Goal: Task Accomplishment & Management: Complete application form

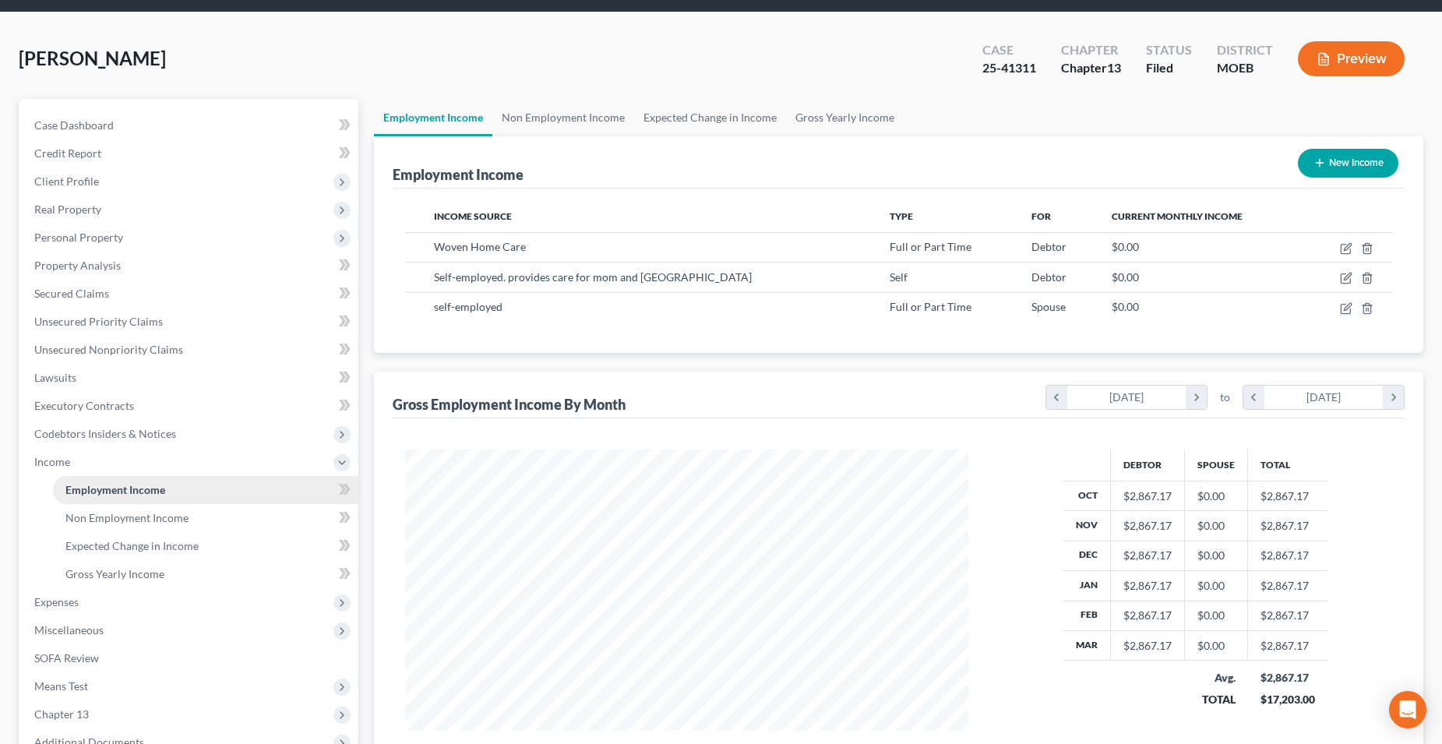
scroll to position [78, 0]
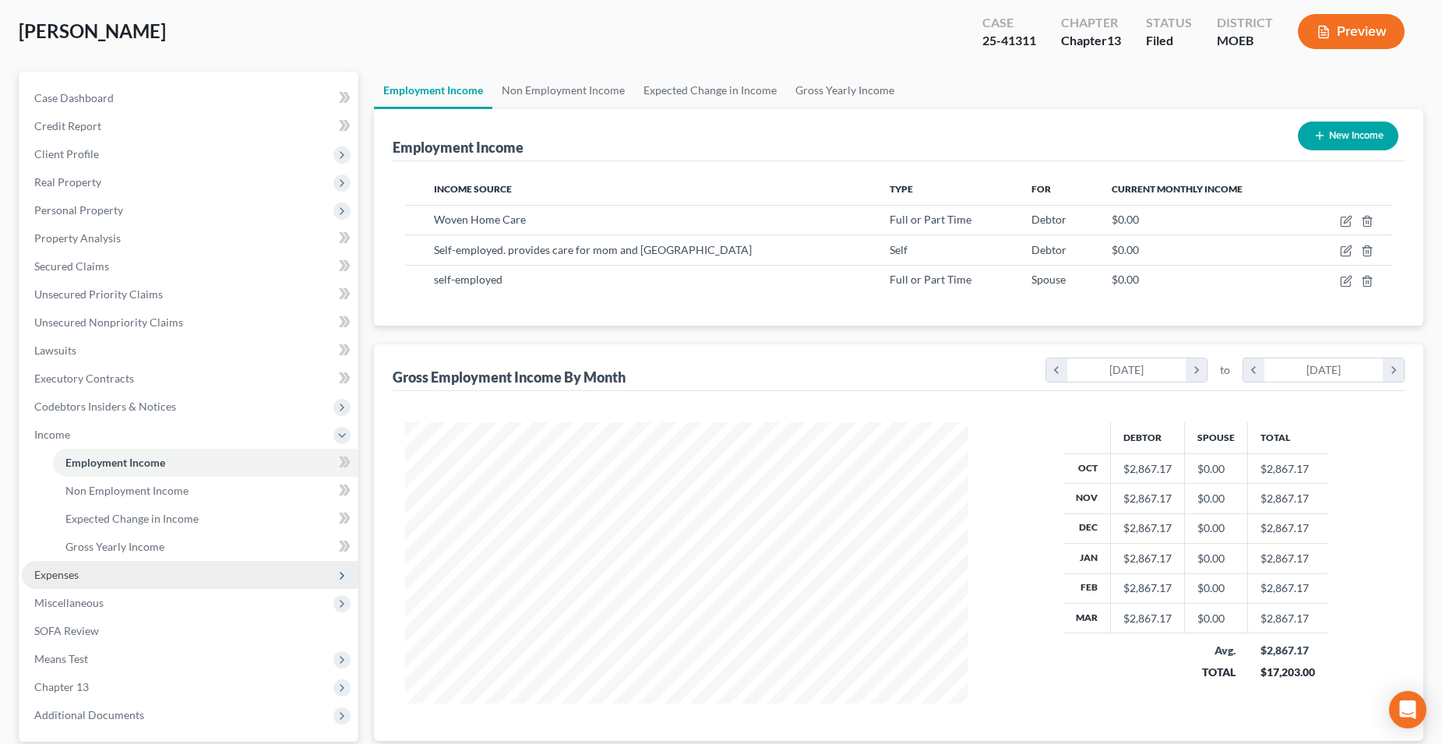
click at [103, 577] on span "Expenses" at bounding box center [190, 575] width 336 height 28
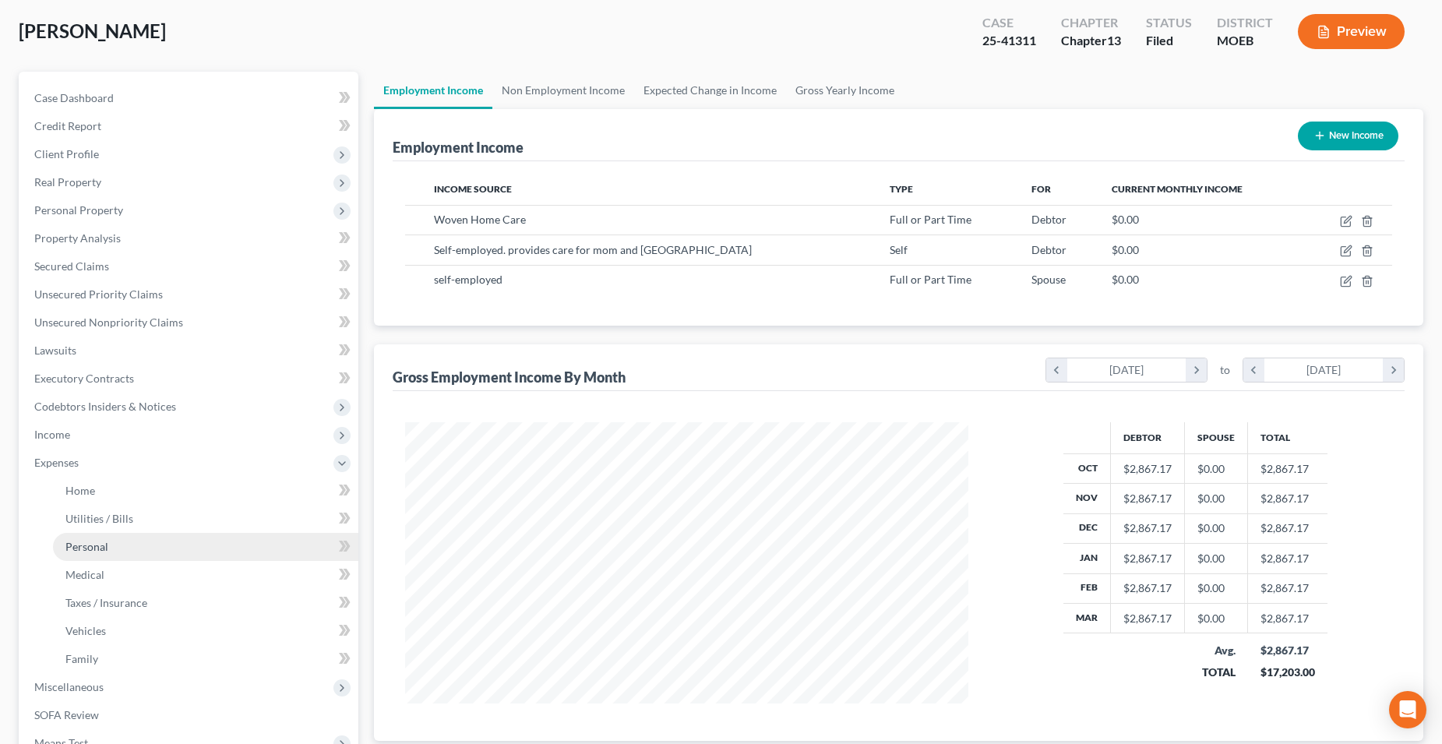
click at [103, 544] on span "Personal" at bounding box center [86, 546] width 43 height 13
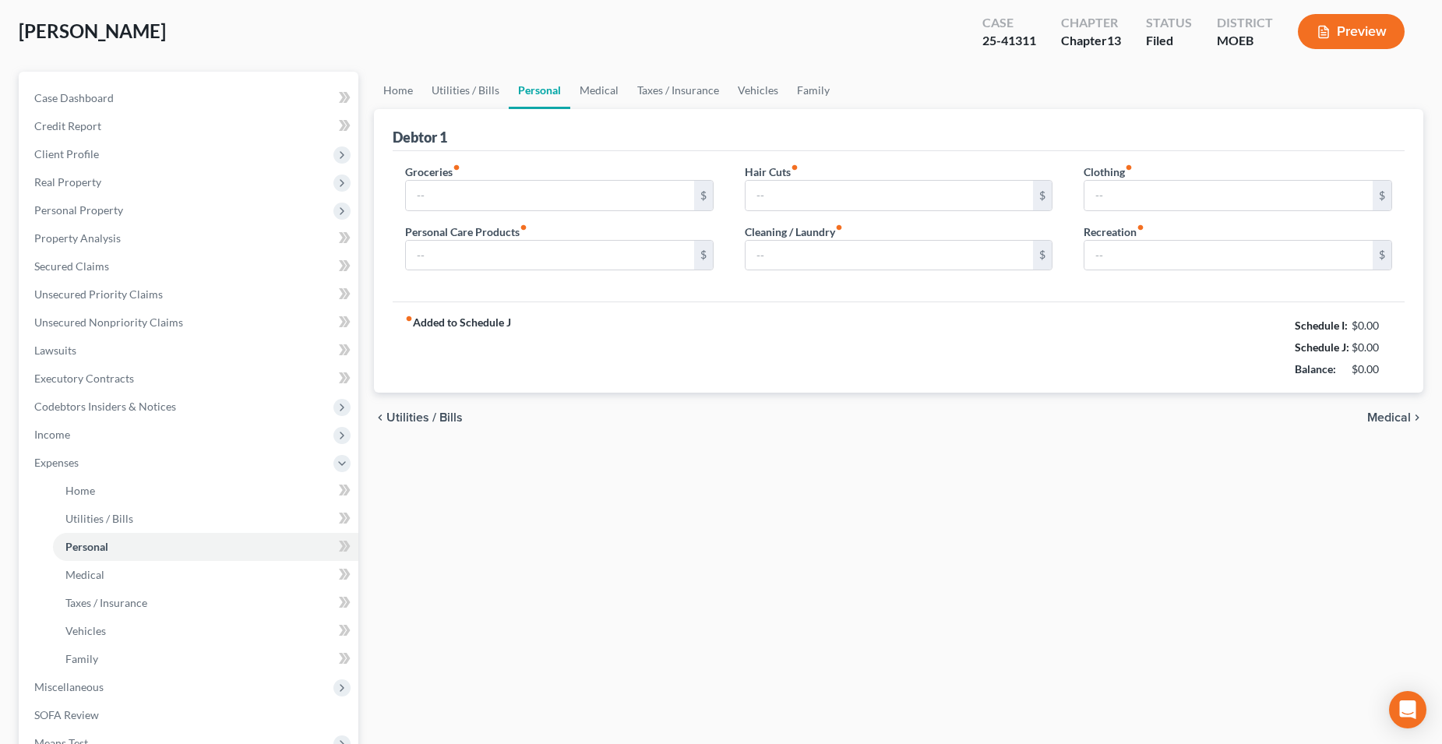
scroll to position [15, 0]
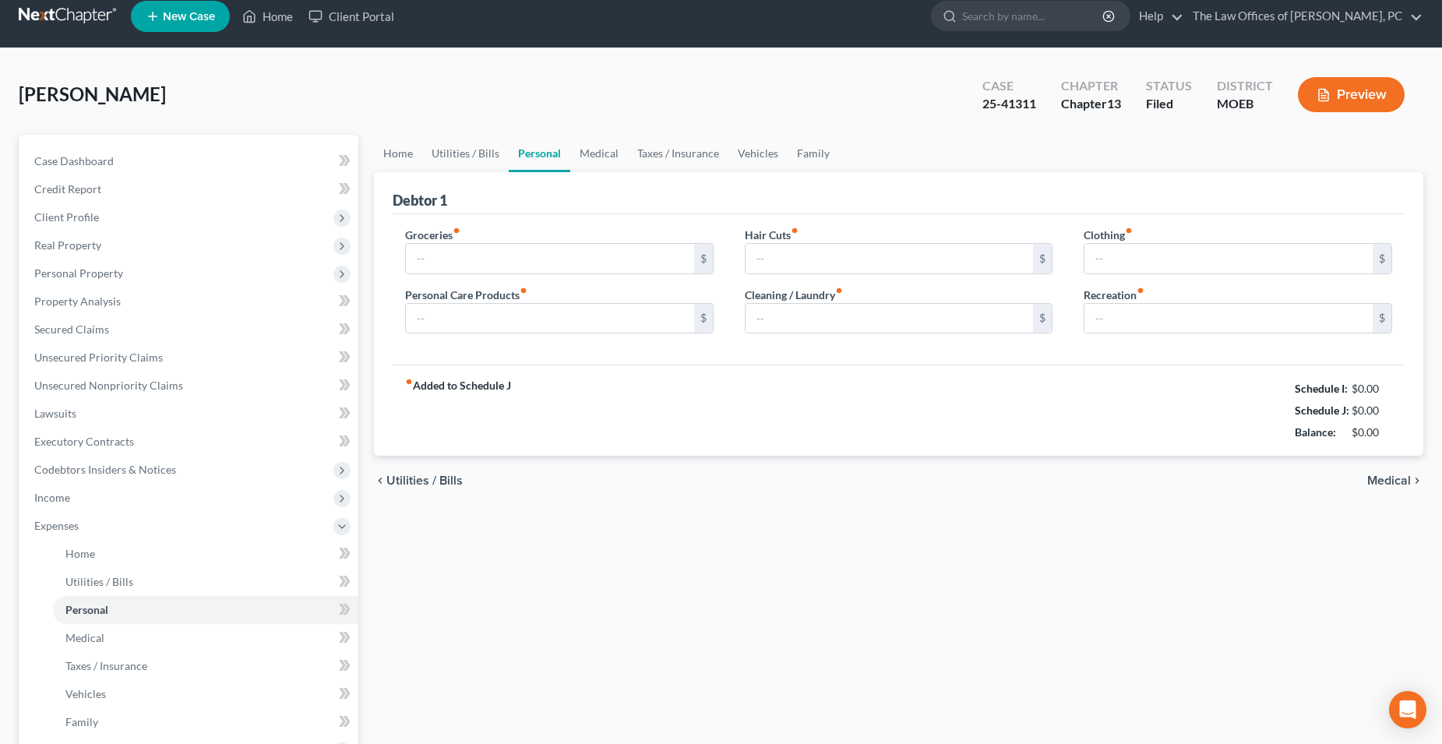
type input "400.00"
type input "100.00"
type input "0.00"
type input "100.00"
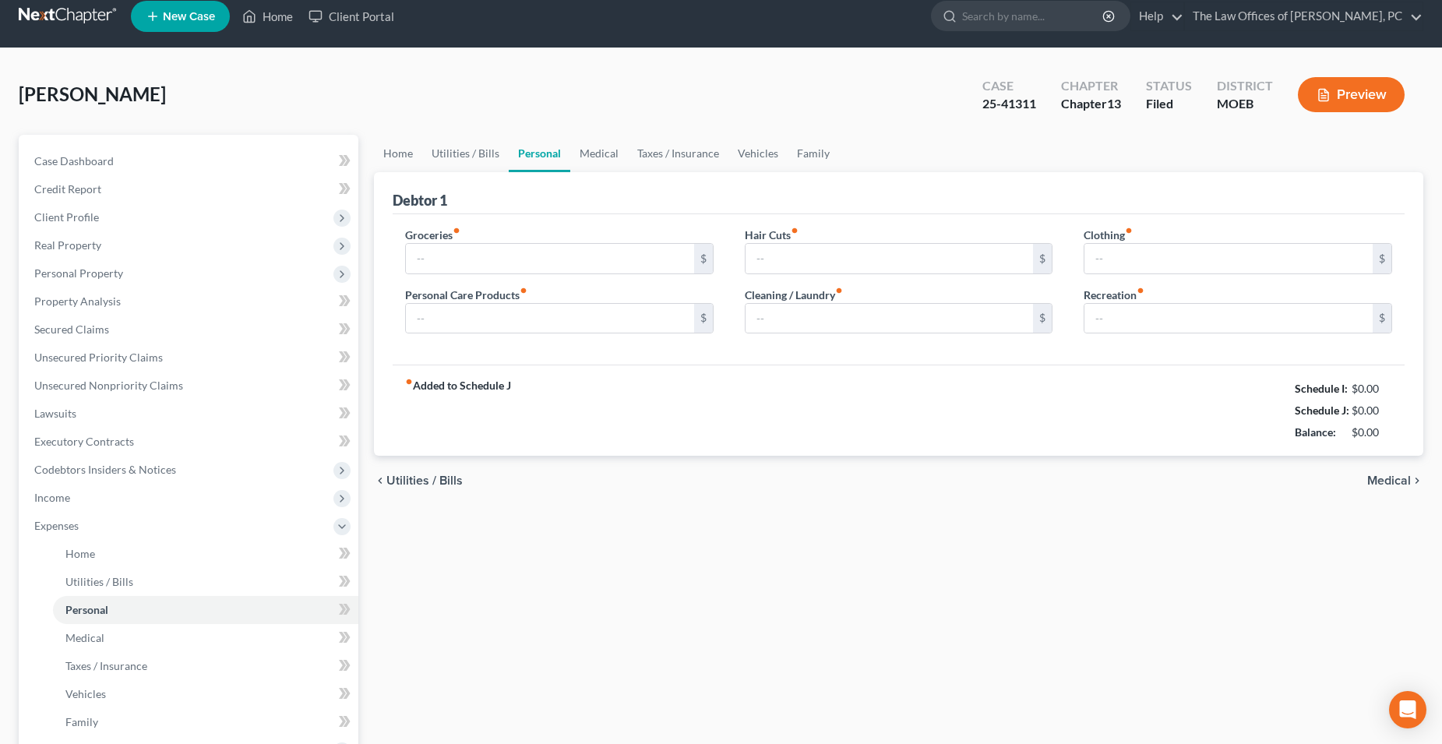
type input "0.00"
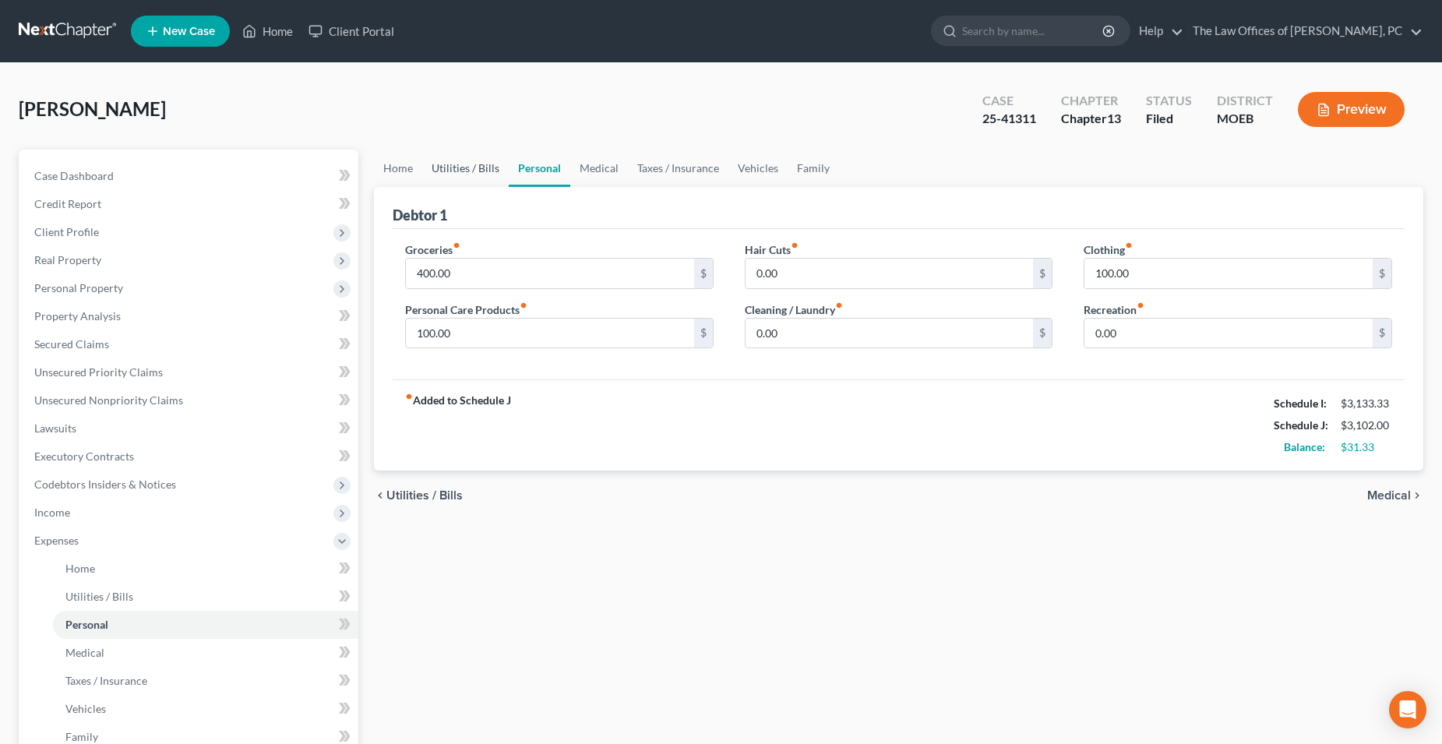
click at [464, 163] on link "Utilities / Bills" at bounding box center [465, 168] width 86 height 37
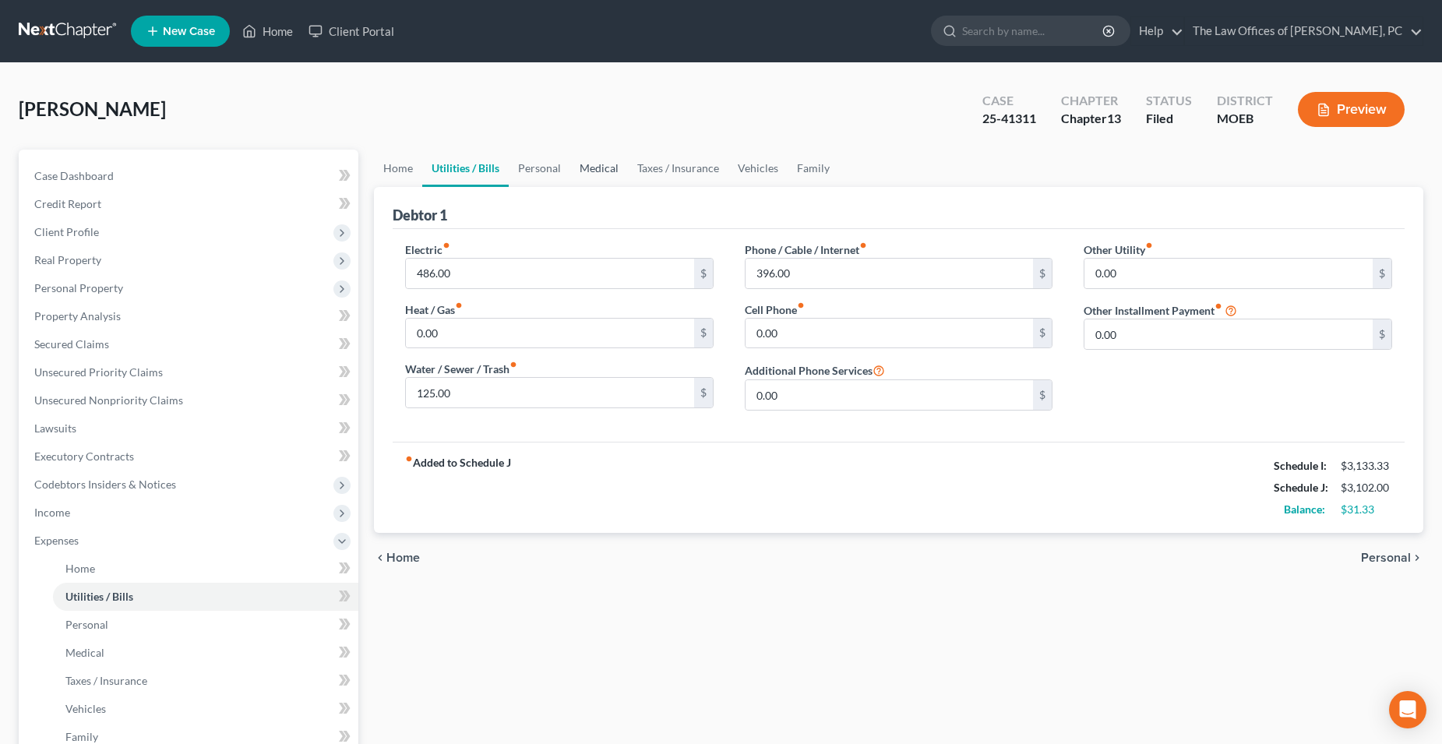
click at [587, 164] on link "Medical" at bounding box center [599, 168] width 58 height 37
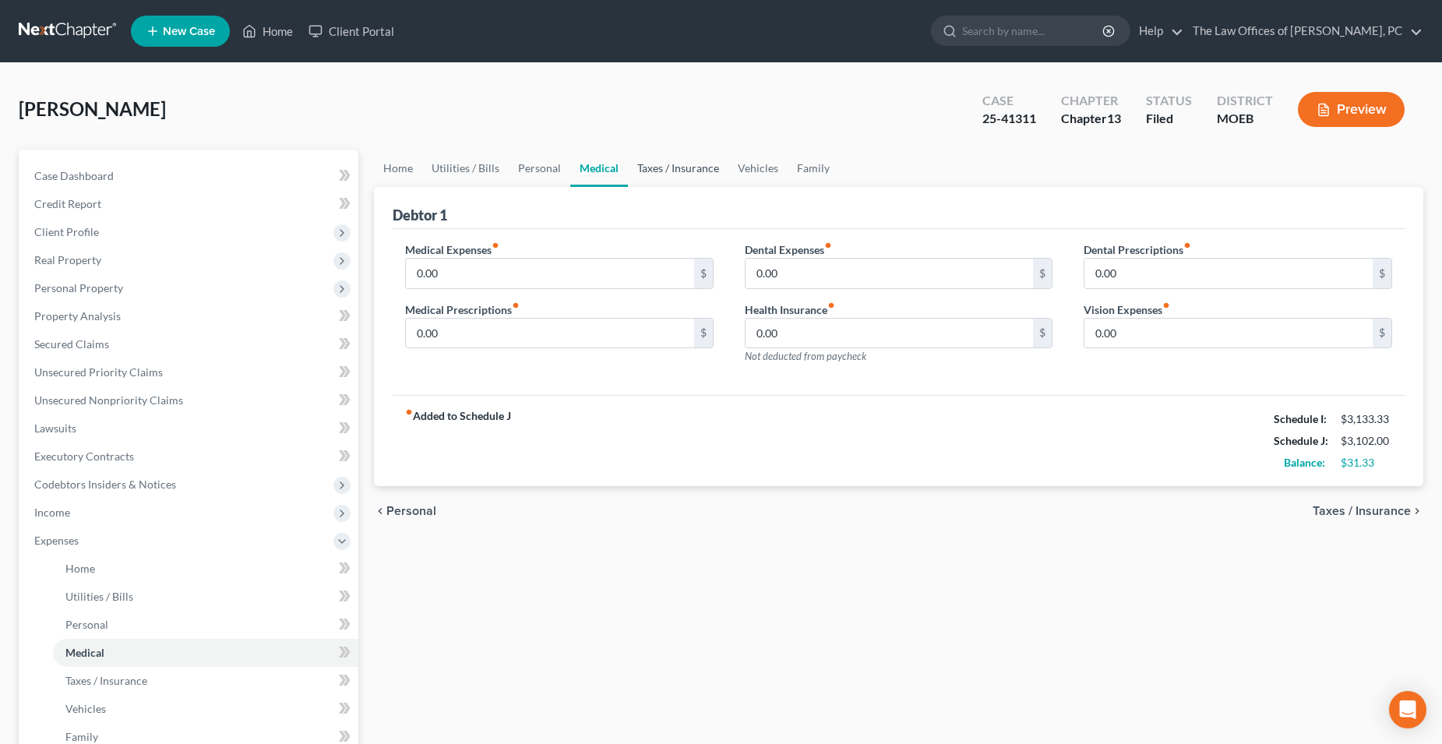
click at [655, 163] on link "Taxes / Insurance" at bounding box center [678, 168] width 100 height 37
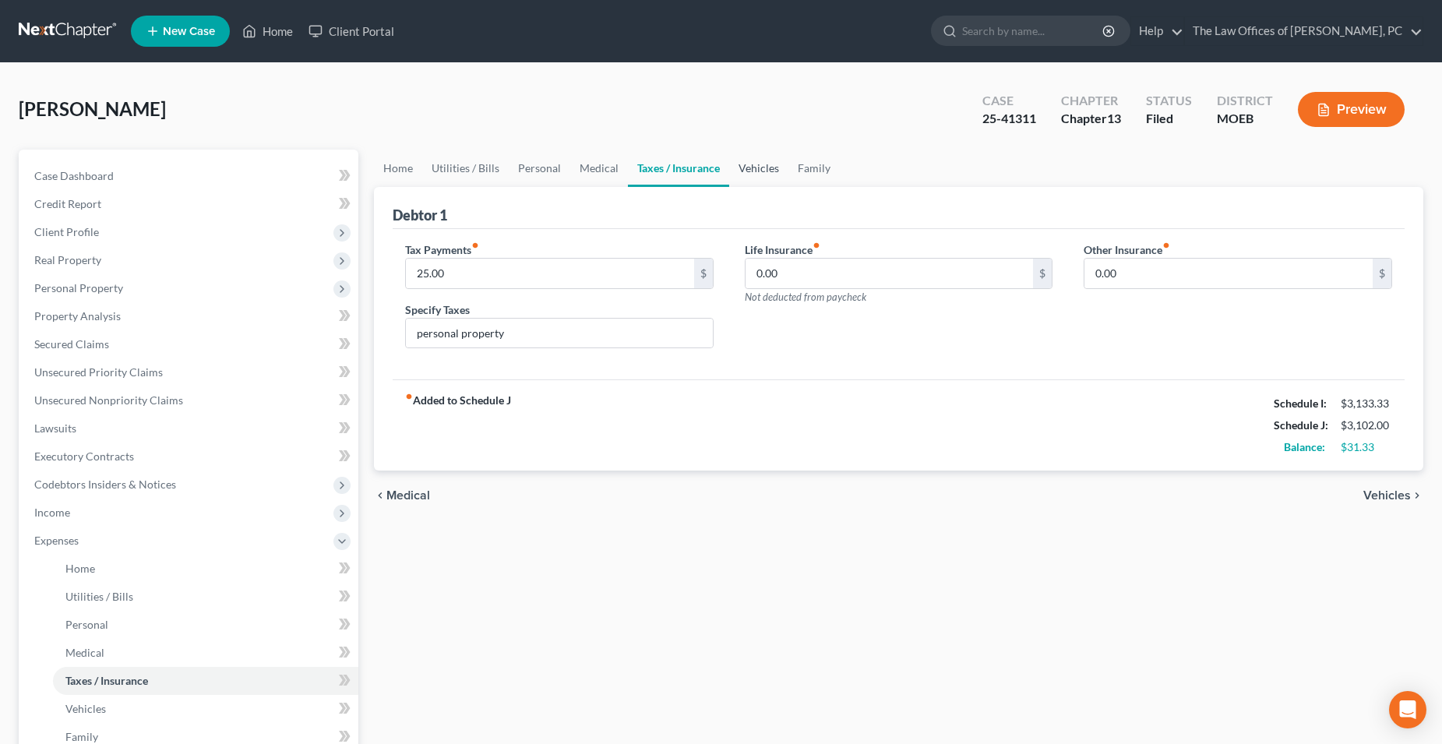
drag, startPoint x: 709, startPoint y: 164, endPoint x: 738, endPoint y: 171, distance: 29.5
click at [710, 164] on link "Taxes / Insurance" at bounding box center [678, 168] width 101 height 37
click at [749, 167] on link "Vehicles" at bounding box center [758, 168] width 59 height 37
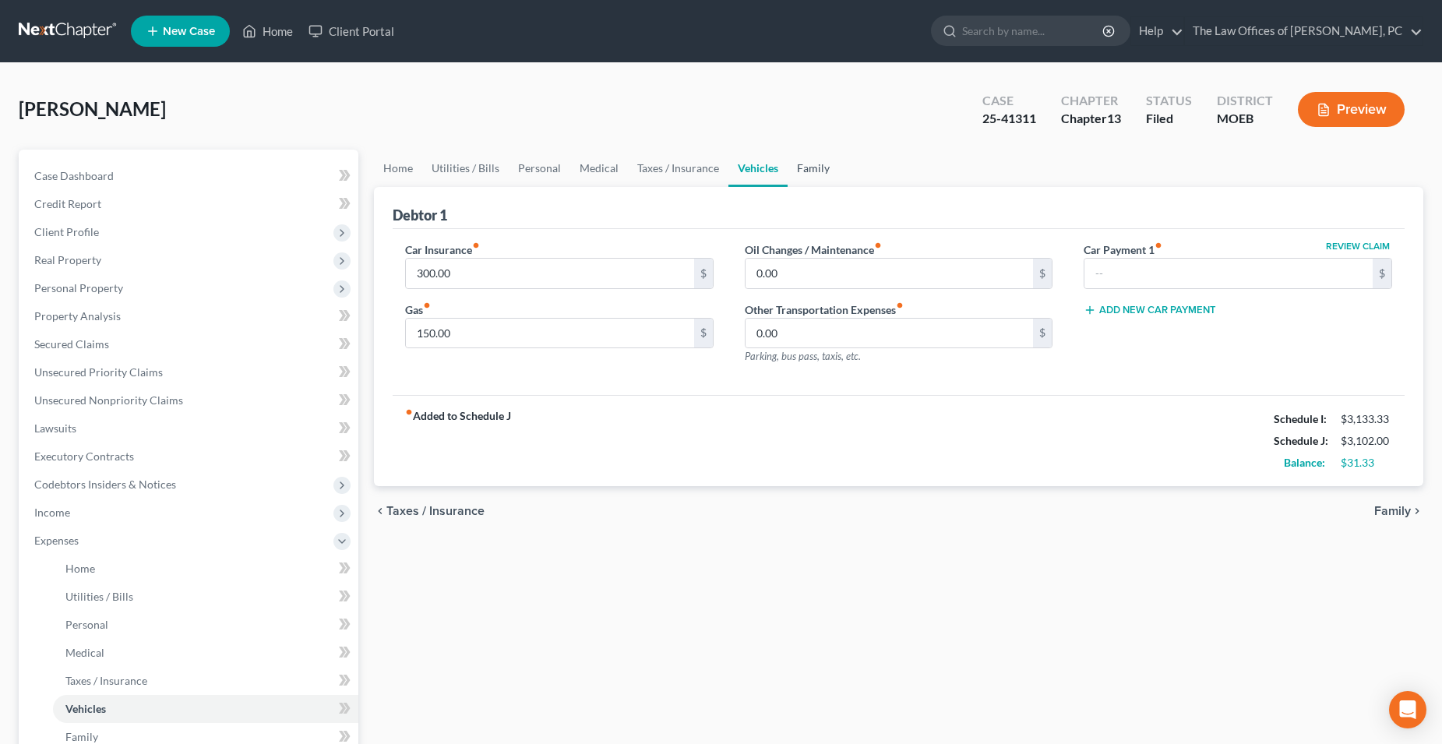
click at [814, 163] on link "Family" at bounding box center [812, 168] width 51 height 37
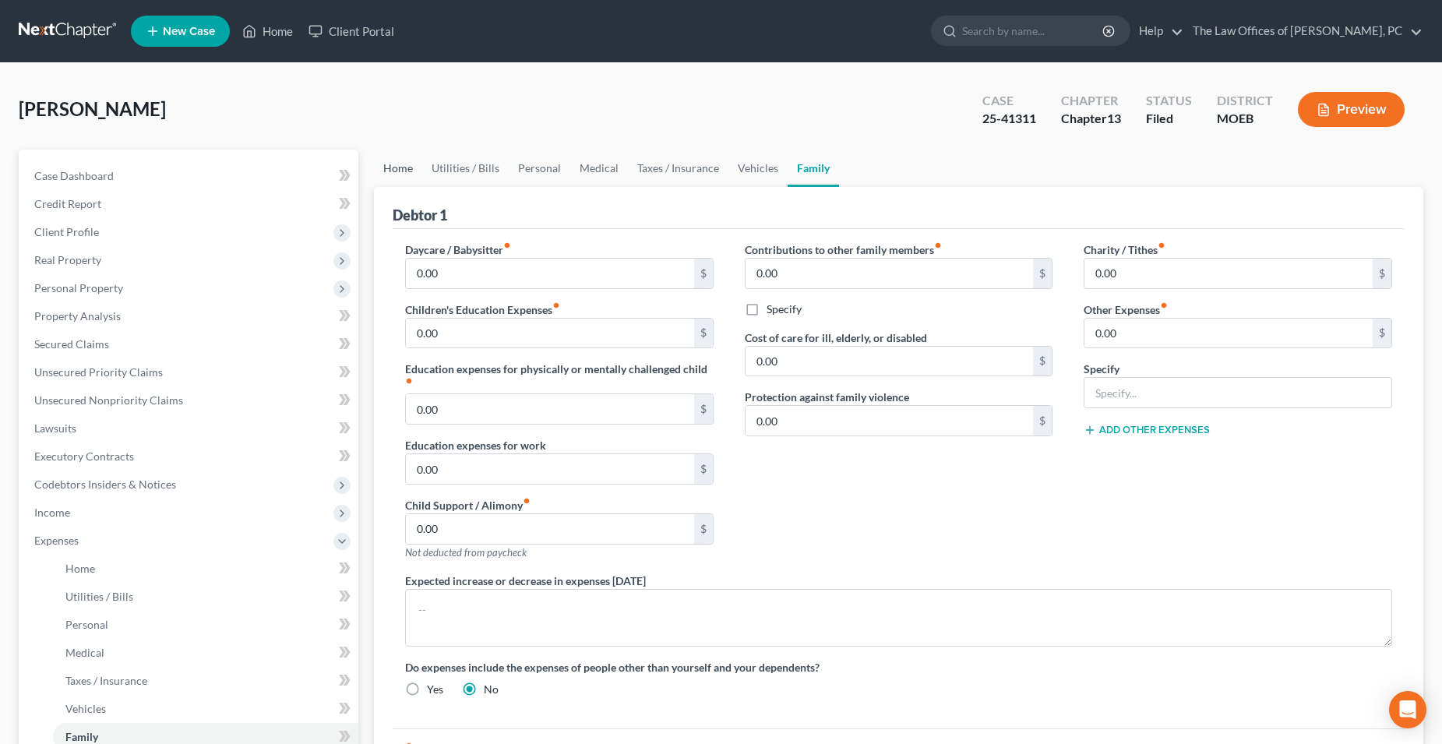
click at [408, 173] on link "Home" at bounding box center [398, 168] width 48 height 37
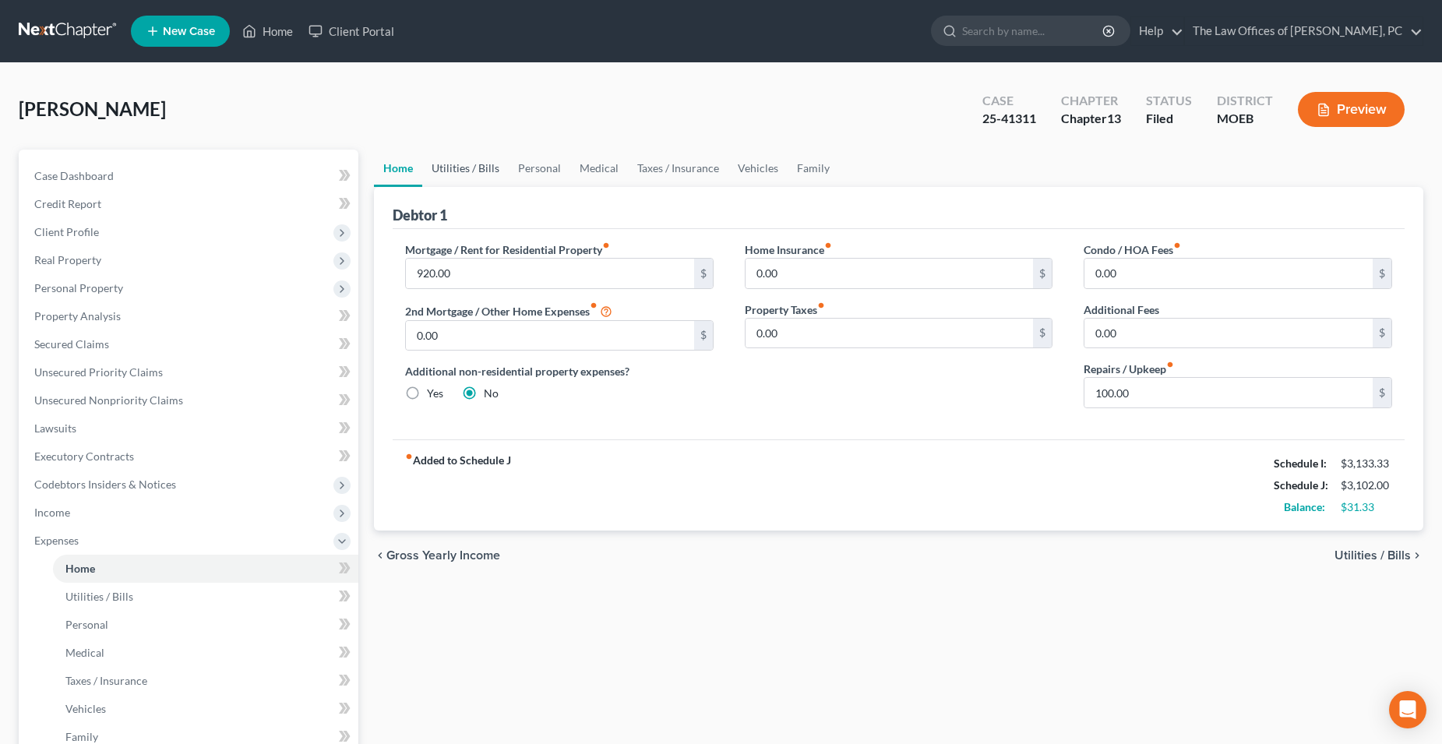
click at [460, 166] on link "Utilities / Bills" at bounding box center [465, 168] width 86 height 37
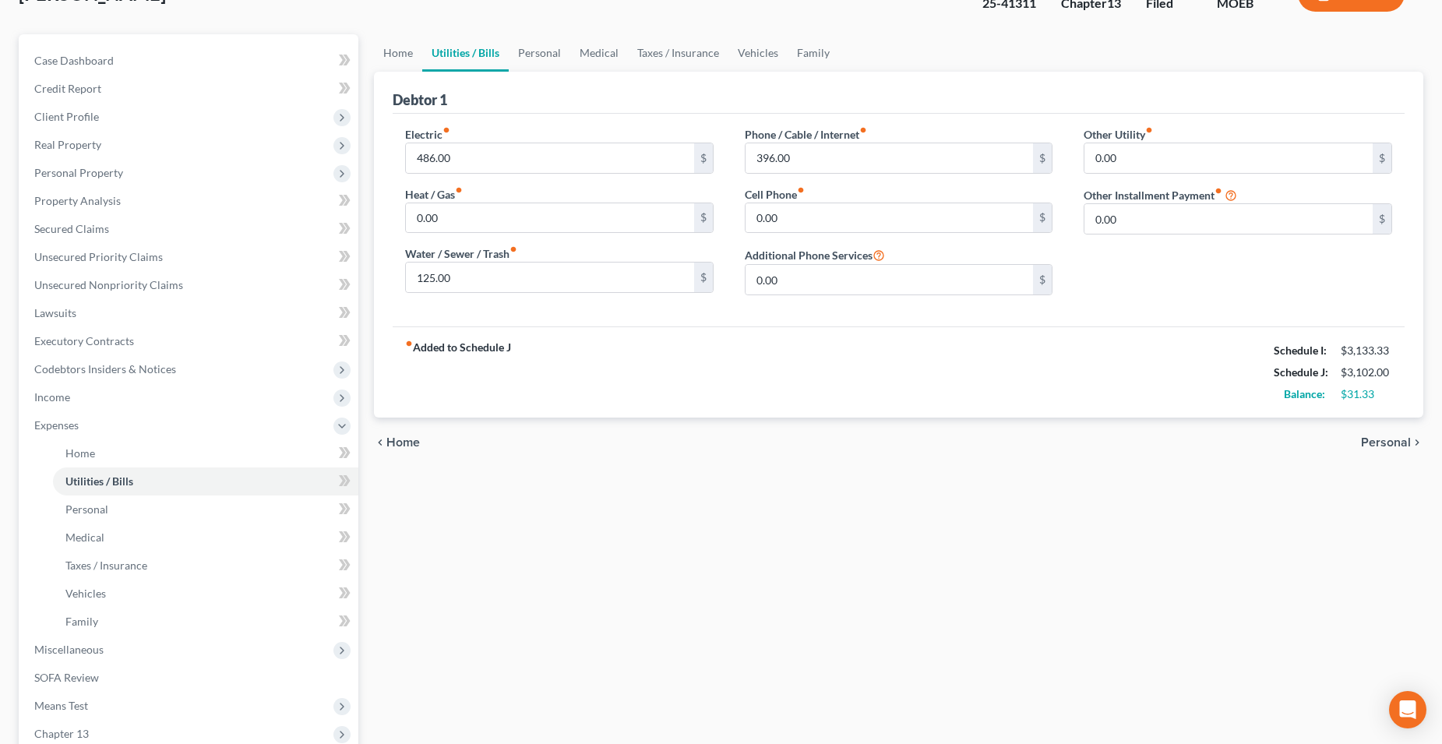
scroll to position [308, 0]
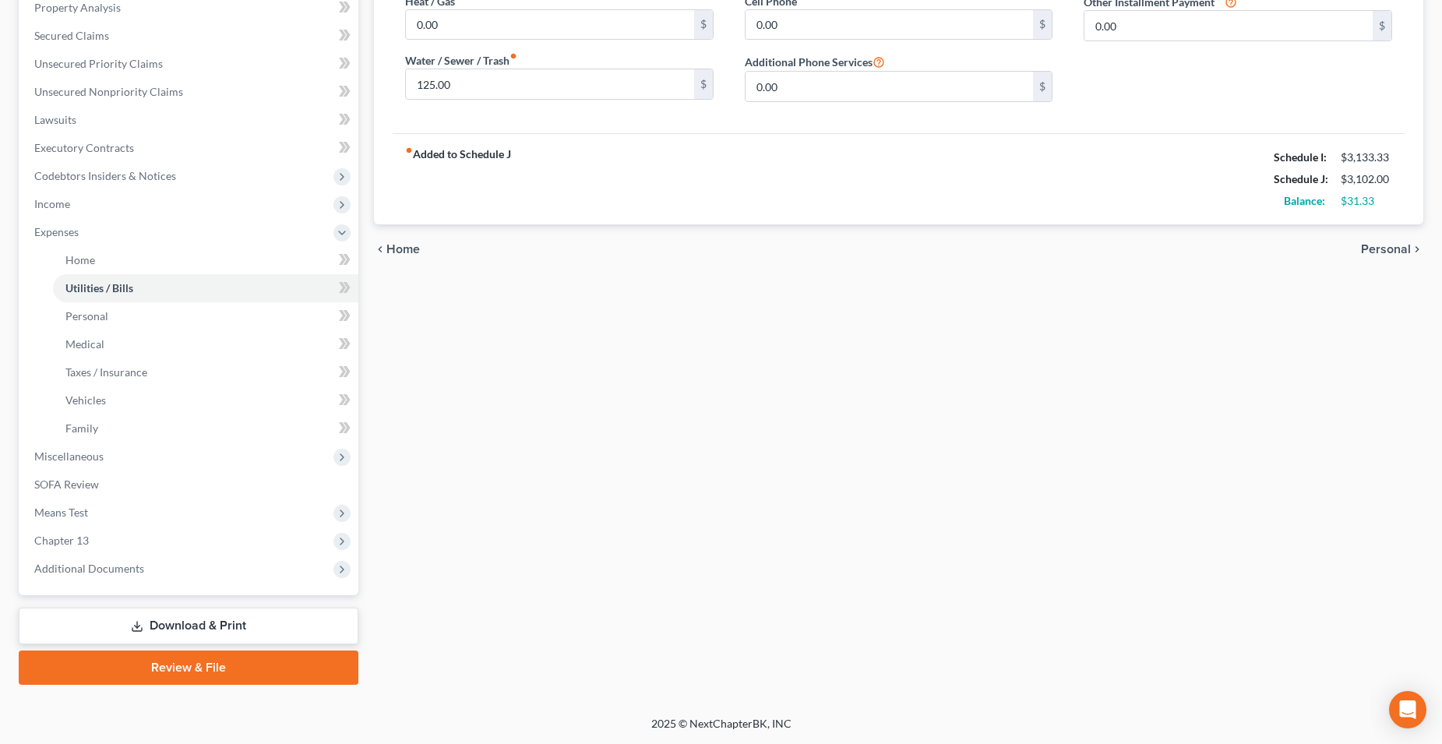
click at [265, 623] on link "Download & Print" at bounding box center [189, 626] width 340 height 37
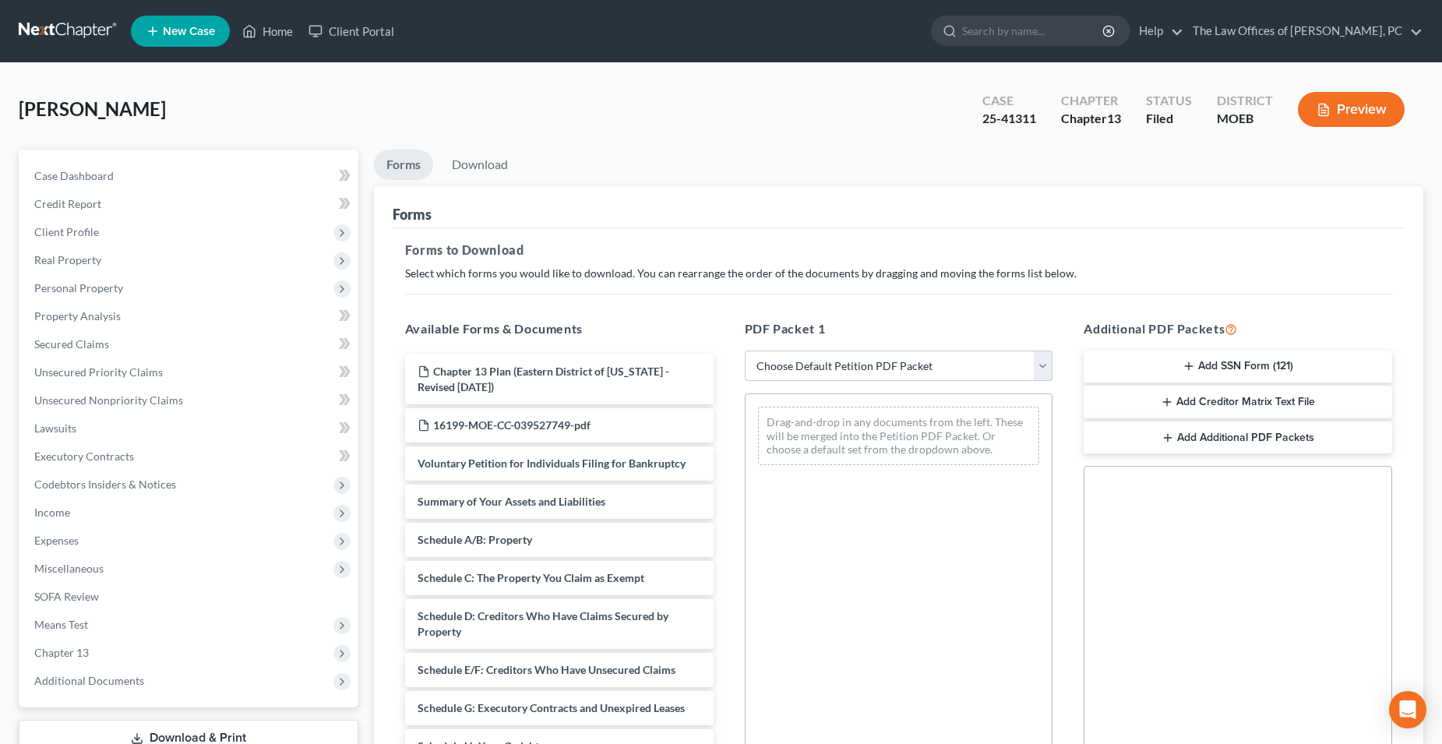
click at [845, 365] on select "Choose Default Petition PDF Packet Complete Bankruptcy Petition (all forms and …" at bounding box center [899, 366] width 308 height 31
select select "2"
click at [745, 351] on select "Choose Default Petition PDF Packet Complete Bankruptcy Petition (all forms and …" at bounding box center [899, 366] width 308 height 31
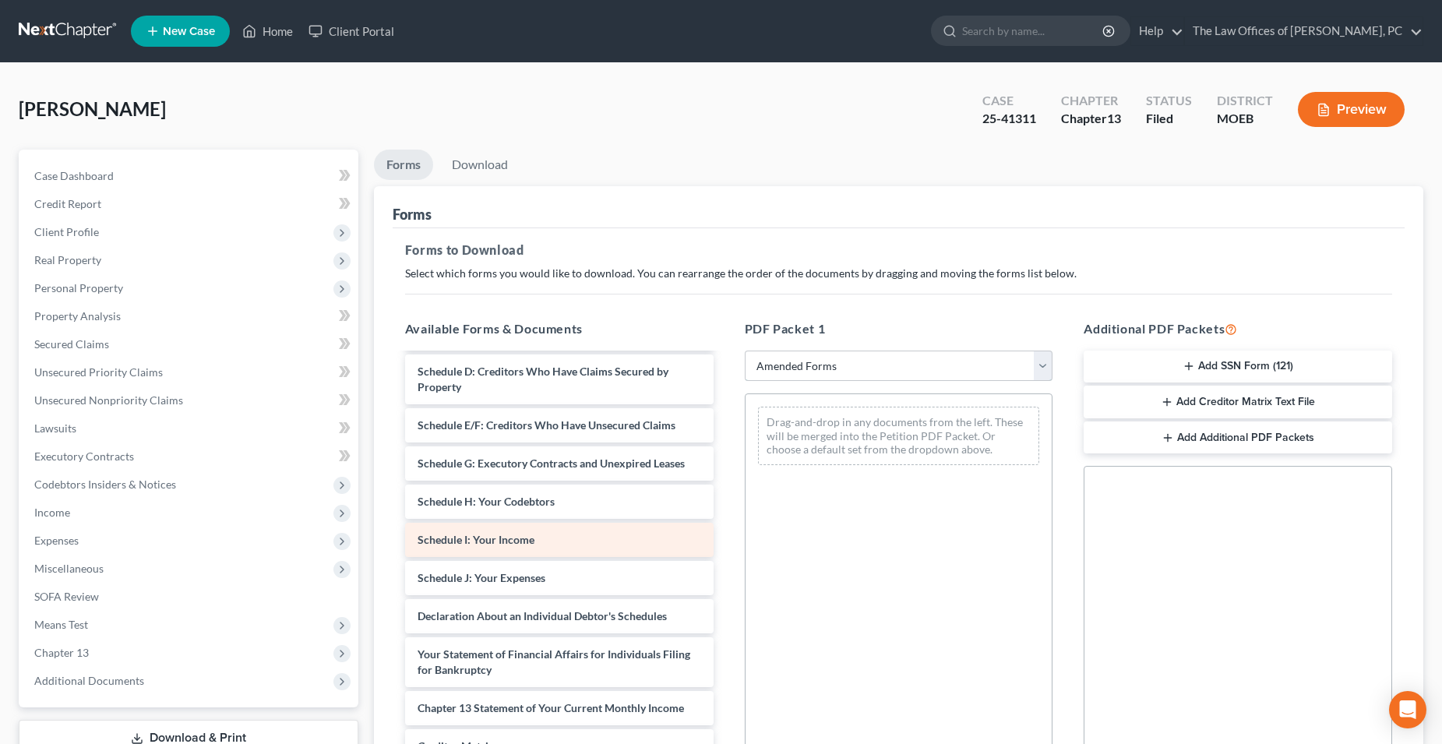
scroll to position [156, 0]
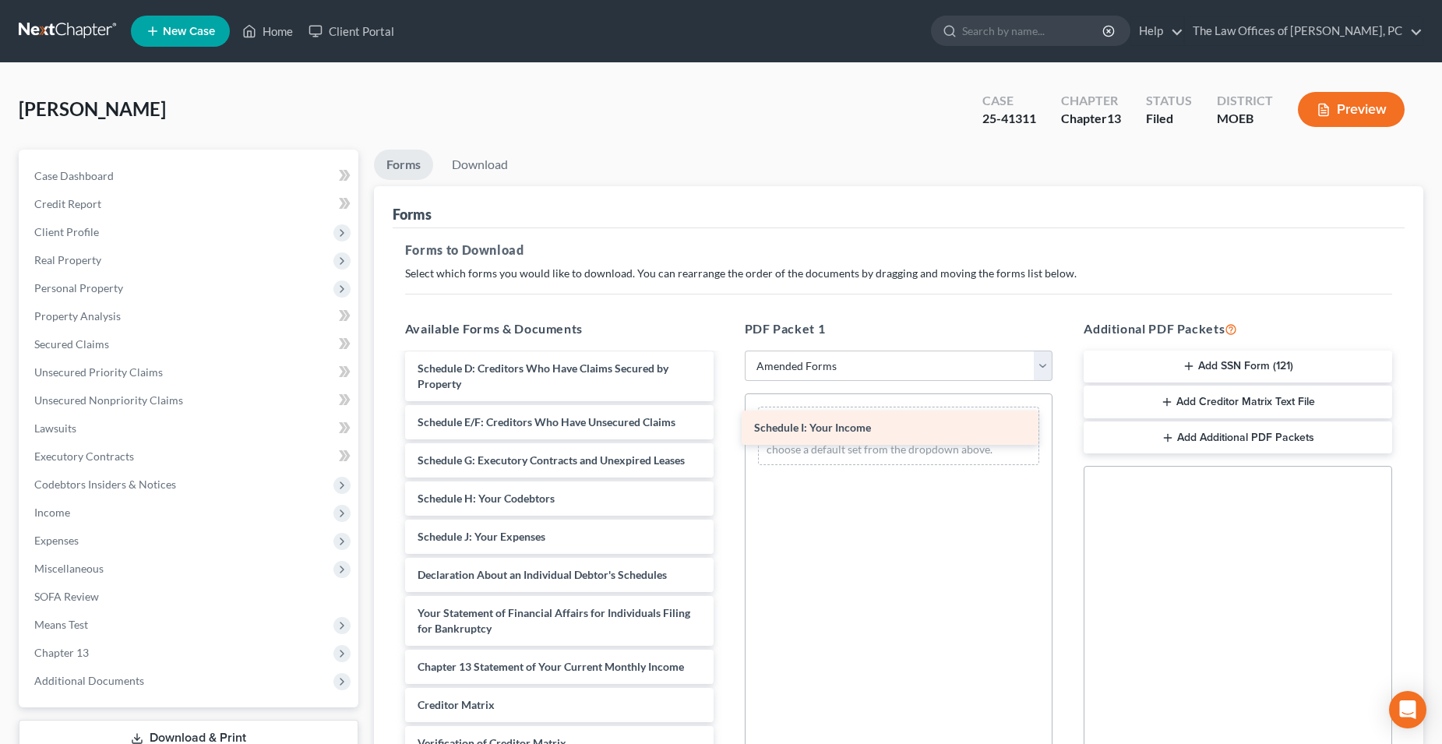
drag, startPoint x: 519, startPoint y: 527, endPoint x: 855, endPoint y: 418, distance: 353.7
click at [726, 418] on div "Schedule I: Your Income Voluntary Petition for Individuals Filing for Bankruptc…" at bounding box center [559, 526] width 333 height 654
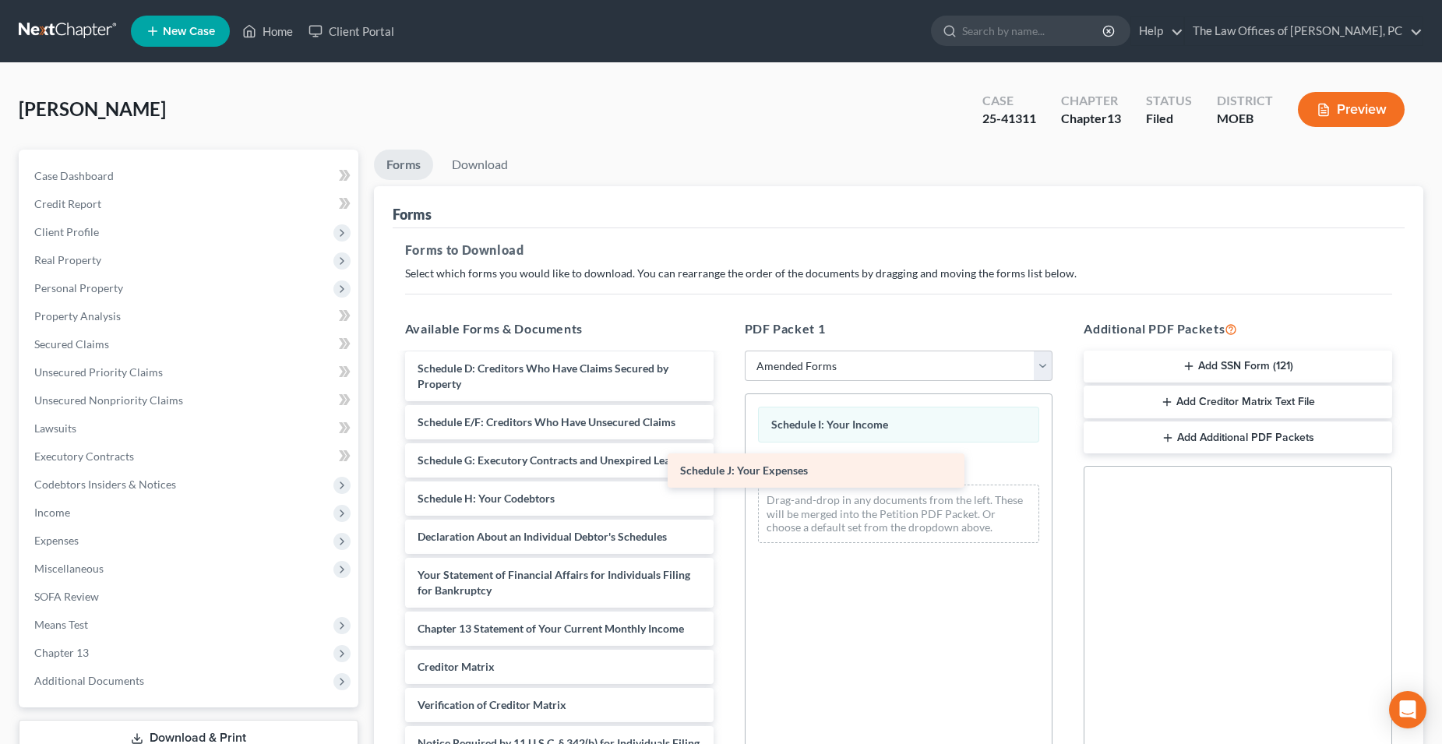
drag, startPoint x: 506, startPoint y: 544, endPoint x: 796, endPoint y: 470, distance: 298.9
click at [726, 470] on div "Schedule J: Your Expenses Voluntary Petition for Individuals Filing for Bankrup…" at bounding box center [559, 506] width 333 height 615
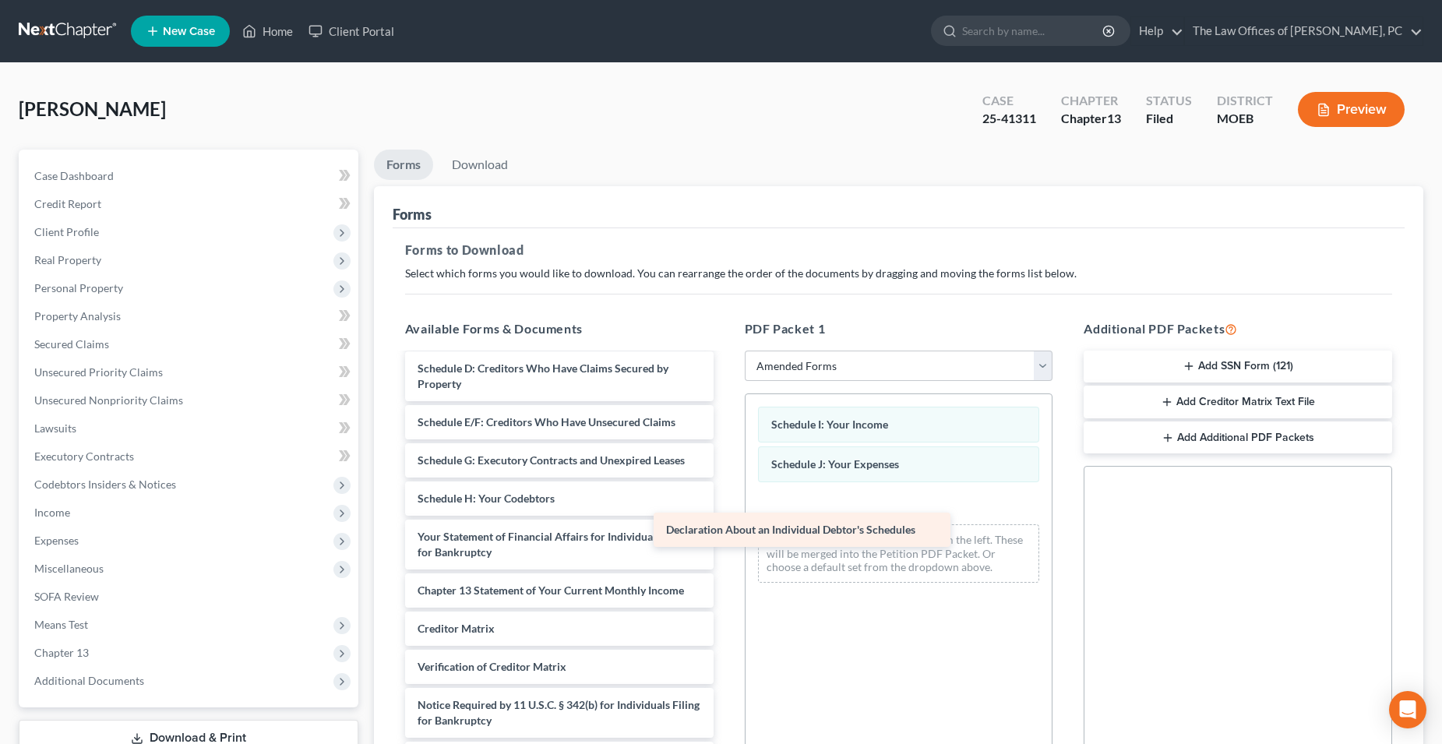
drag, startPoint x: 530, startPoint y: 530, endPoint x: 810, endPoint y: 515, distance: 280.0
click at [726, 515] on div "Declaration About an Individual Debtor's Schedules Voluntary Petition for Indiv…" at bounding box center [559, 487] width 333 height 577
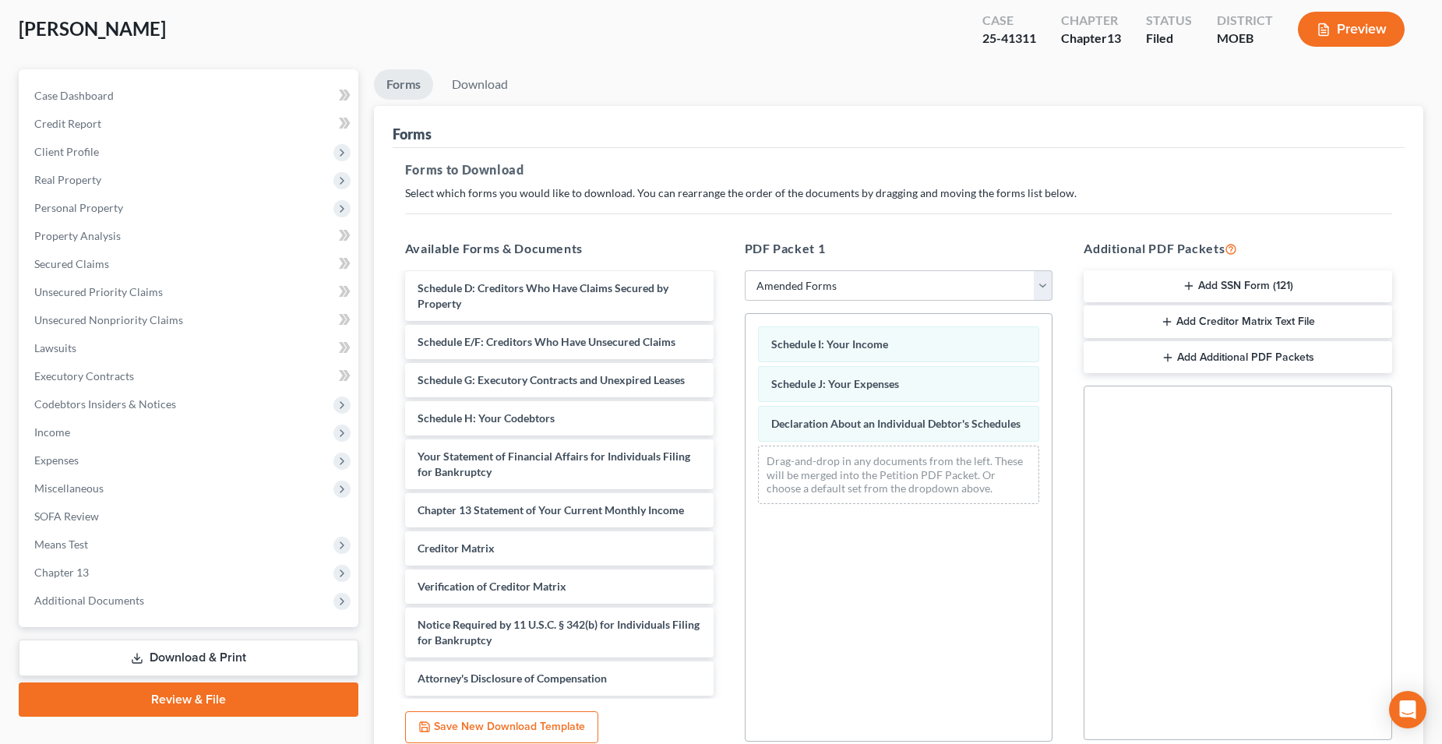
scroll to position [218, 0]
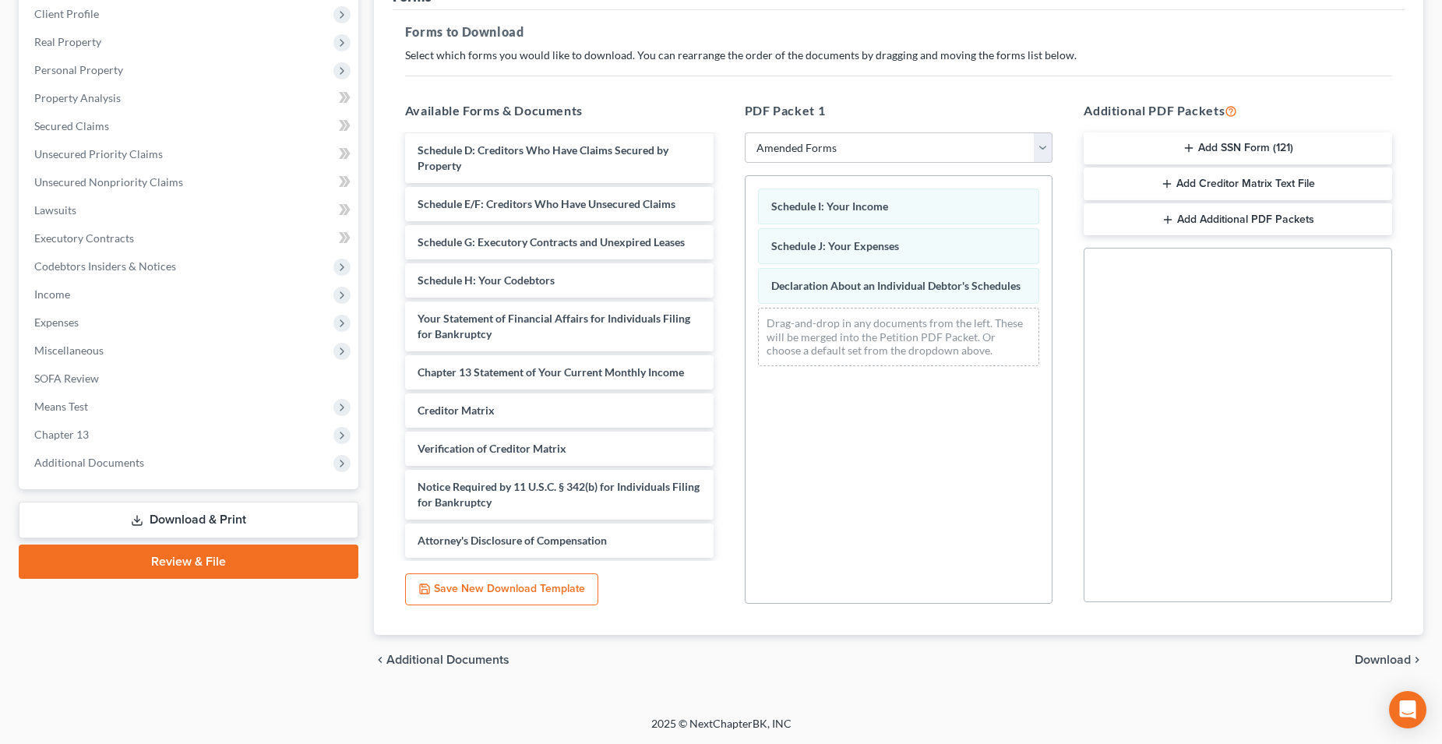
click at [1369, 656] on span "Download" at bounding box center [1383, 660] width 56 height 12
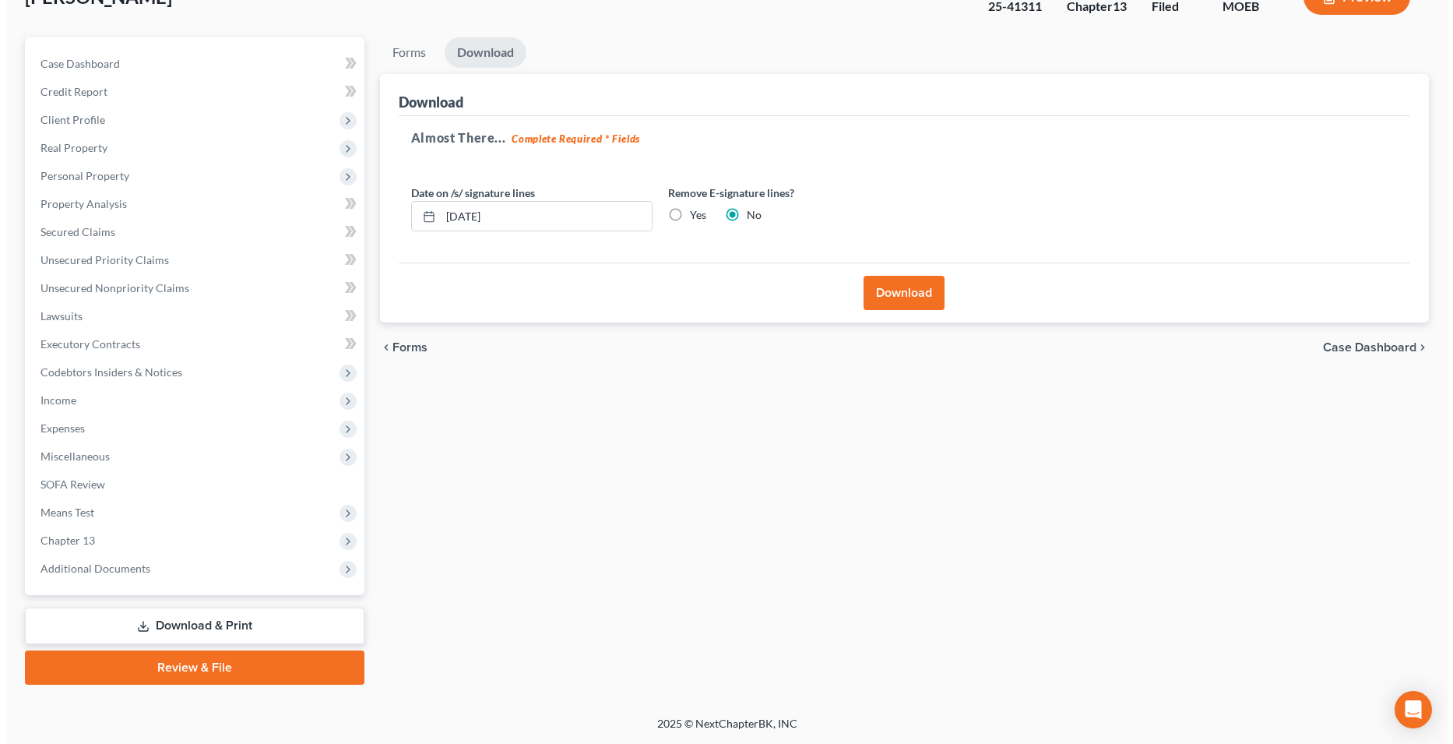
scroll to position [112, 0]
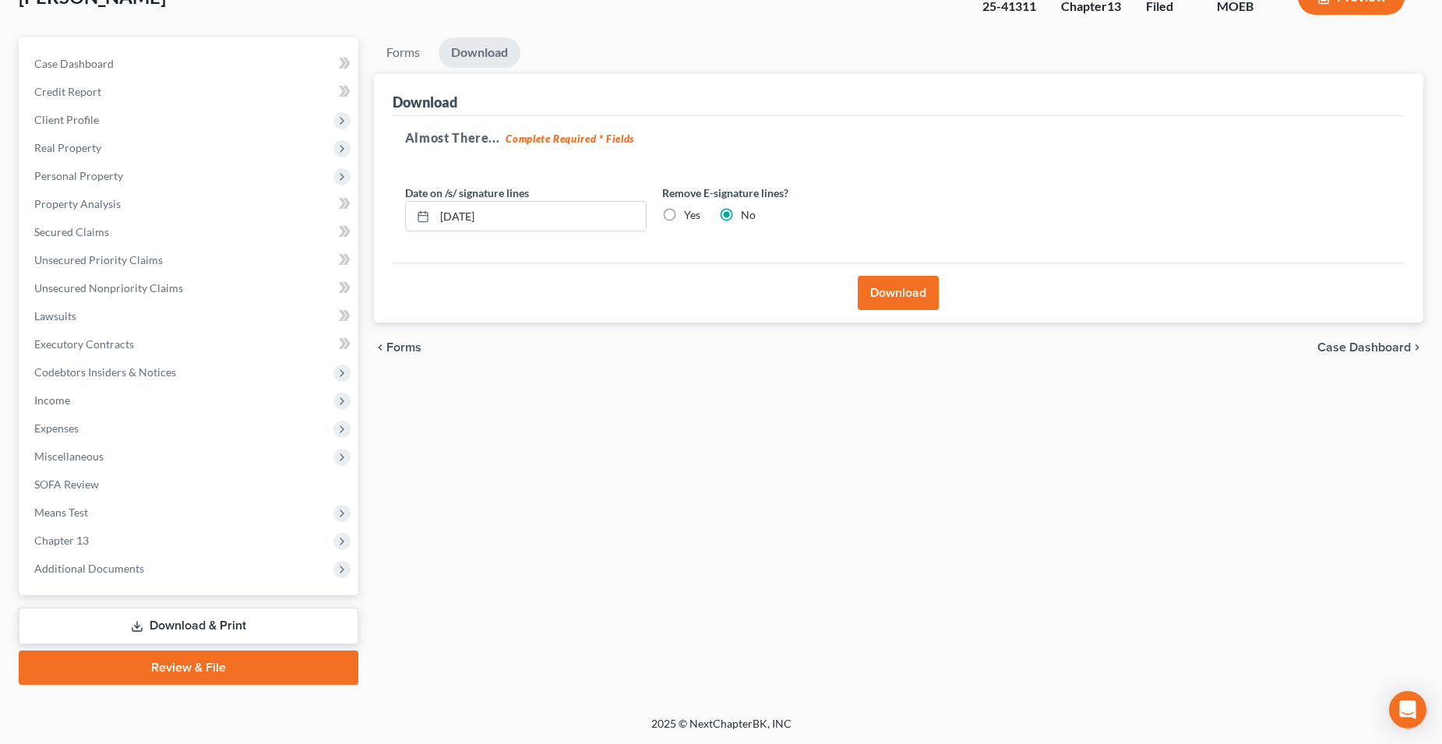
click at [684, 215] on label "Yes" at bounding box center [692, 215] width 16 height 16
click at [690, 215] on input "Yes" at bounding box center [695, 212] width 10 height 10
radio input "true"
radio input "false"
click at [895, 280] on button "Download" at bounding box center [898, 293] width 81 height 34
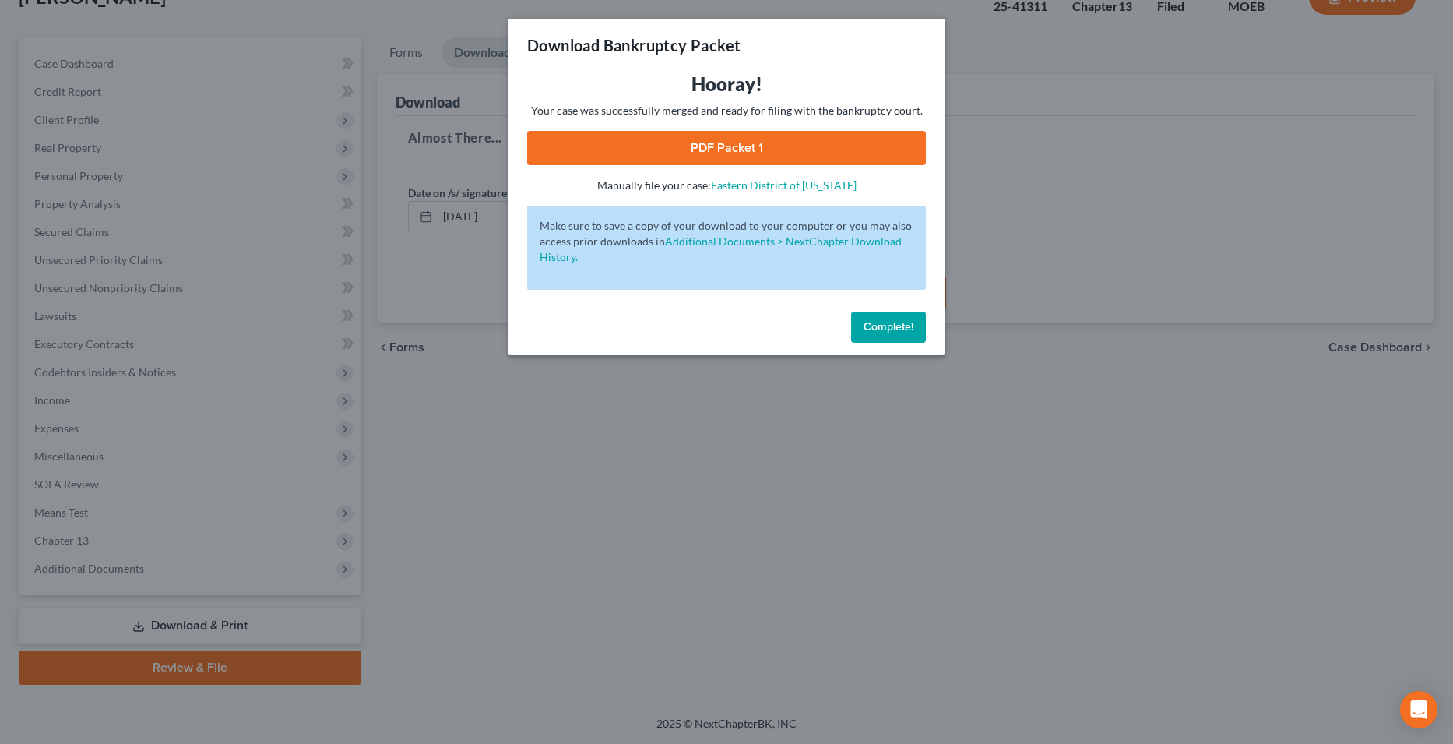
click at [736, 154] on link "PDF Packet 1" at bounding box center [726, 148] width 399 height 34
